Goal: Transaction & Acquisition: Book appointment/travel/reservation

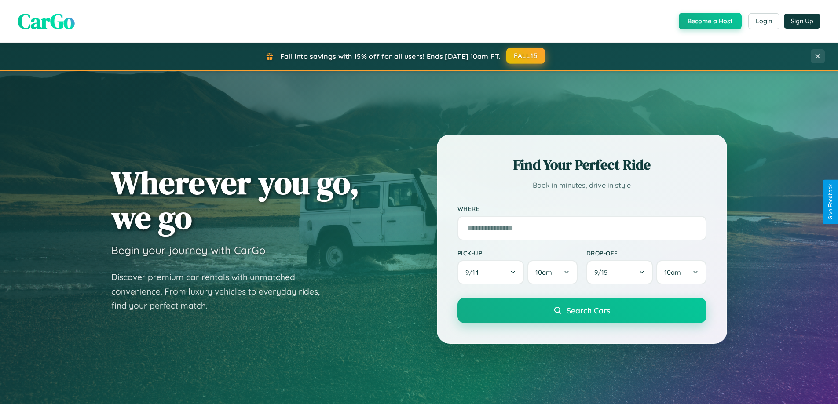
click at [526, 56] on button "FALL15" at bounding box center [525, 56] width 39 height 16
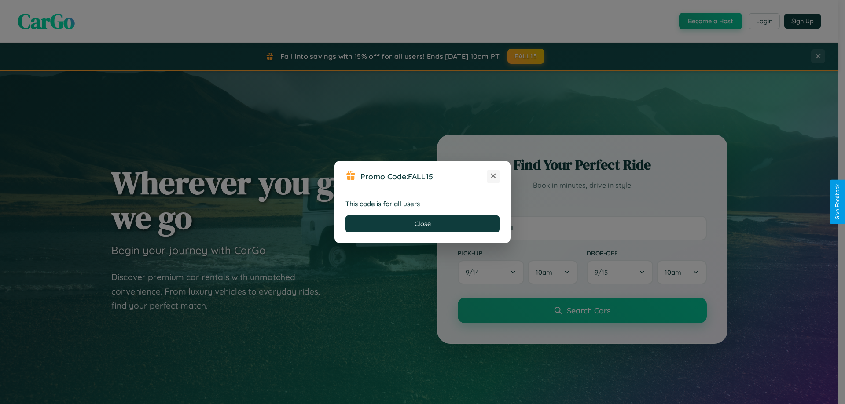
click at [493, 176] on icon at bounding box center [493, 176] width 9 height 9
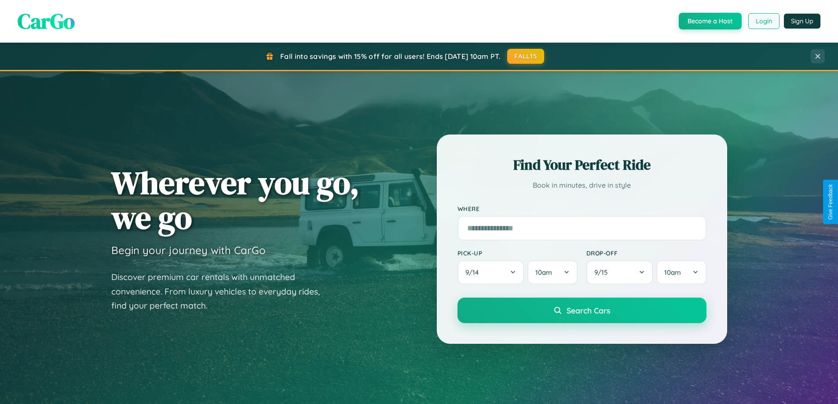
click at [763, 21] on button "Login" at bounding box center [763, 21] width 31 height 16
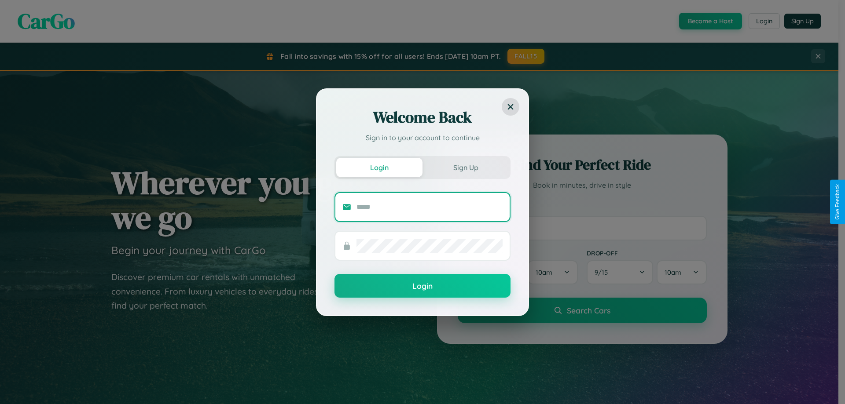
click at [429, 207] on input "text" at bounding box center [429, 207] width 146 height 14
type input "**********"
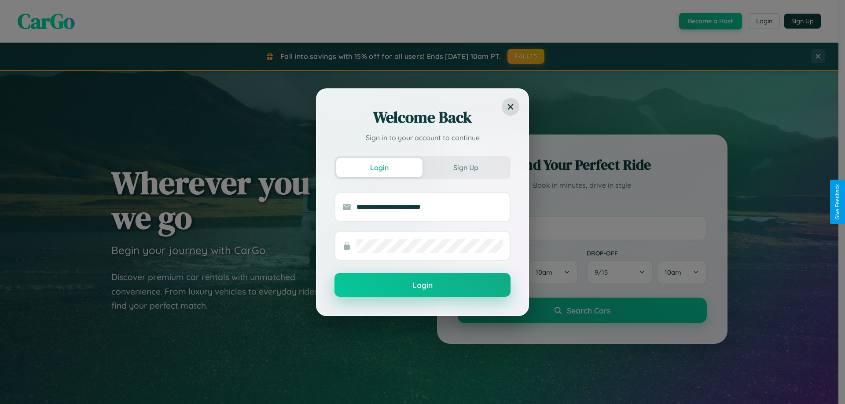
click at [422, 285] on button "Login" at bounding box center [422, 285] width 176 height 24
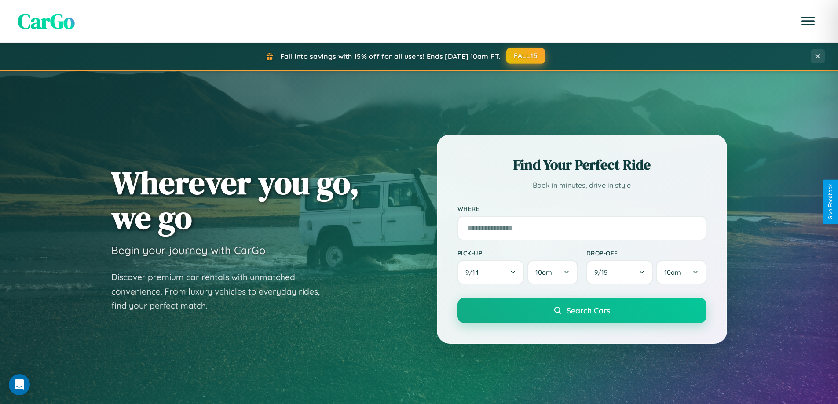
click at [526, 56] on button "FALL15" at bounding box center [525, 56] width 39 height 16
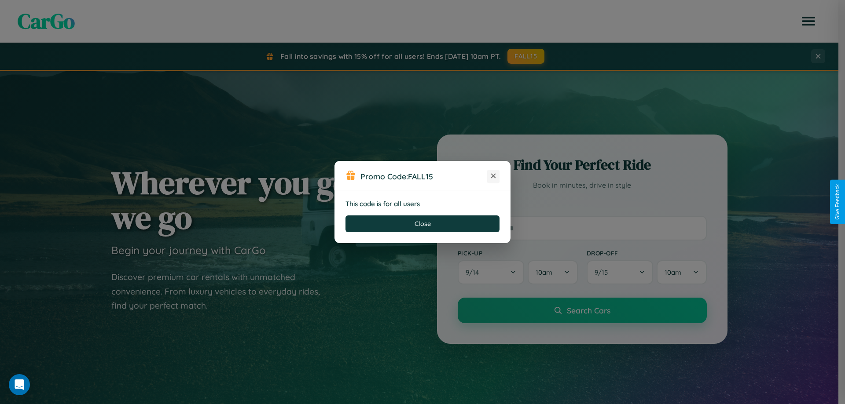
click at [493, 176] on icon at bounding box center [493, 176] width 9 height 9
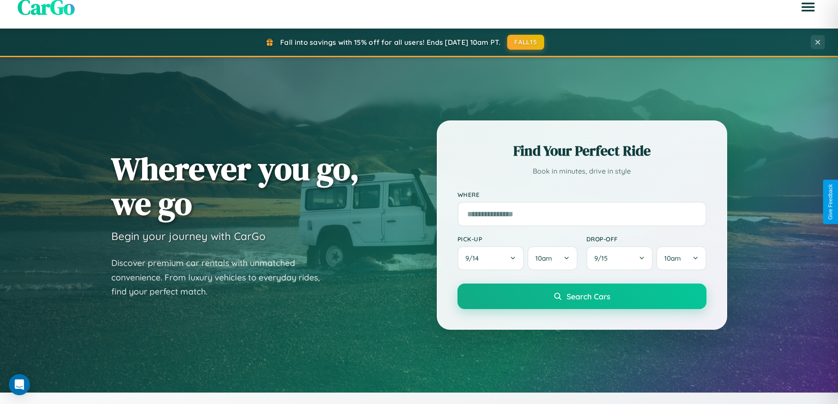
scroll to position [1413, 0]
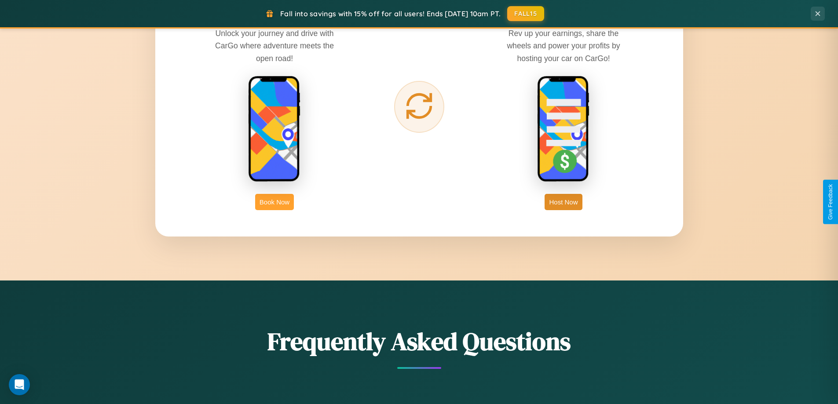
click at [274, 202] on button "Book Now" at bounding box center [274, 202] width 39 height 16
